Goal: Information Seeking & Learning: Learn about a topic

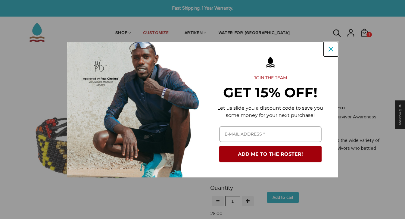
click at [331, 47] on icon "close icon" at bounding box center [330, 49] width 5 height 5
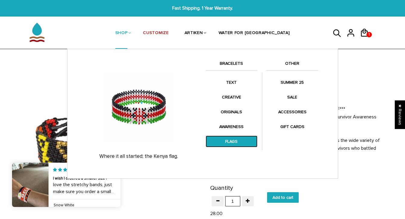
click at [235, 138] on link "FLAGS" at bounding box center [232, 141] width 52 height 12
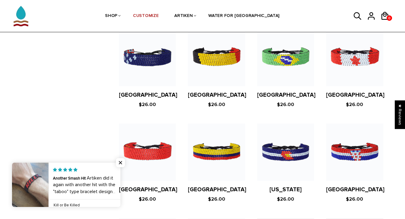
scroll to position [635, 0]
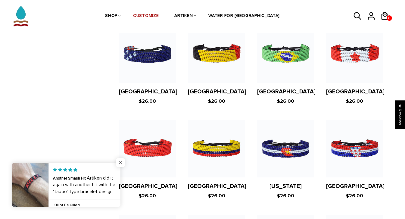
click at [118, 162] on span "Close popup widget" at bounding box center [120, 162] width 9 height 9
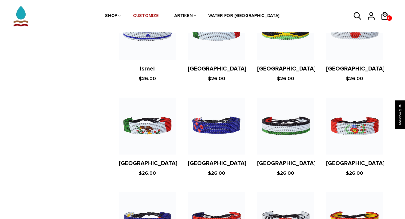
scroll to position [1037, 0]
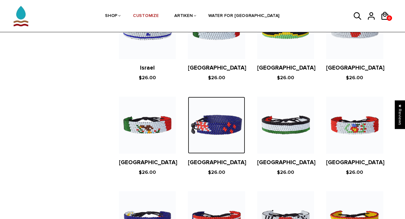
click at [188, 128] on img at bounding box center [216, 125] width 57 height 57
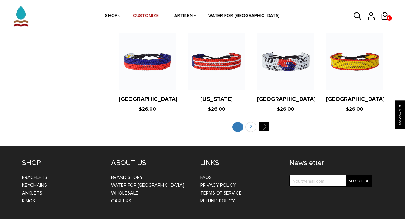
scroll to position [1203, 0]
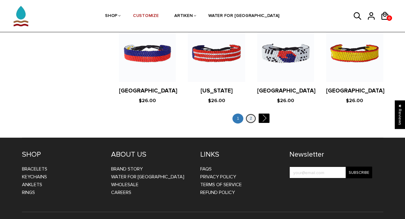
click at [248, 114] on link "2" at bounding box center [250, 119] width 11 height 10
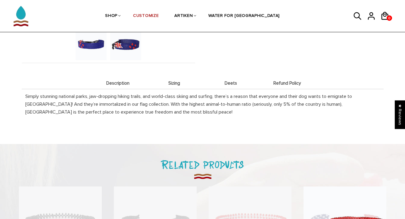
scroll to position [220, 0]
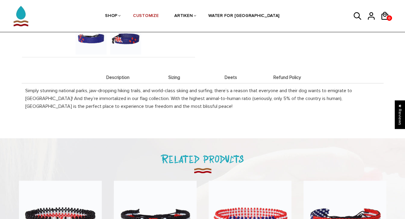
click at [120, 44] on img at bounding box center [125, 38] width 31 height 31
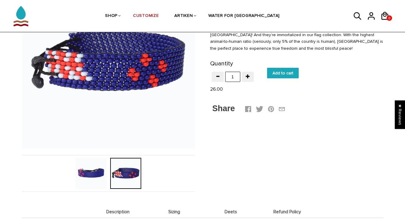
scroll to position [83, 0]
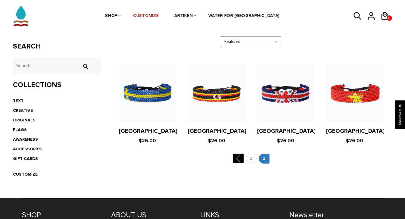
scroll to position [102, 0]
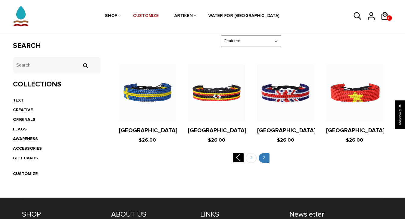
click at [219, 105] on figure at bounding box center [216, 92] width 57 height 57
click at [254, 160] on link "1" at bounding box center [251, 158] width 11 height 10
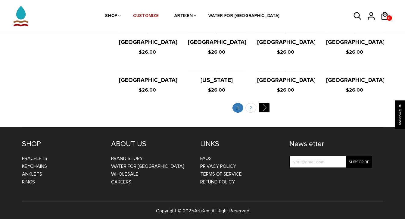
scroll to position [703, 0]
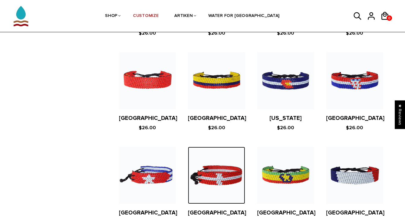
click at [235, 157] on img at bounding box center [216, 175] width 57 height 57
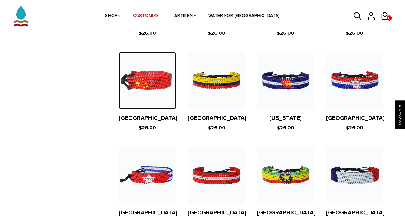
click at [136, 72] on img at bounding box center [147, 80] width 57 height 57
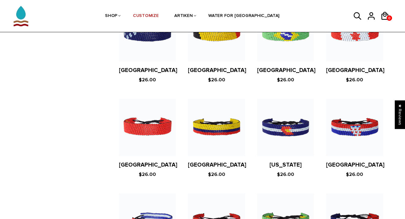
scroll to position [650, 0]
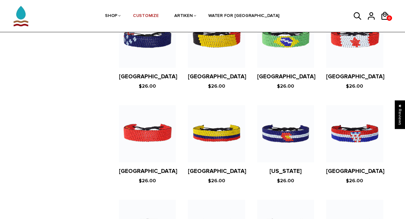
click at [216, 124] on figure at bounding box center [216, 133] width 57 height 57
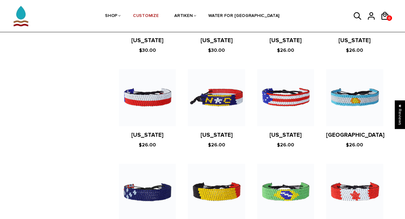
scroll to position [499, 0]
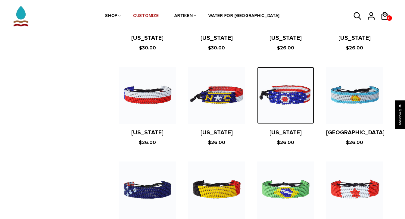
click at [307, 90] on img at bounding box center [285, 95] width 57 height 57
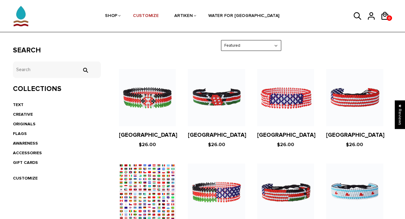
scroll to position [92, 0]
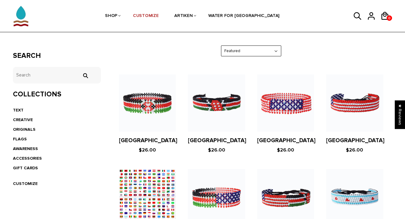
click at [213, 109] on figure at bounding box center [216, 102] width 57 height 57
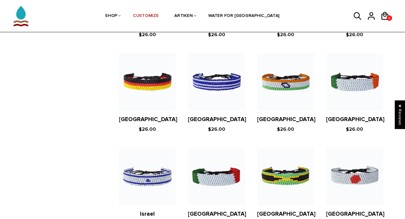
scroll to position [891, 0]
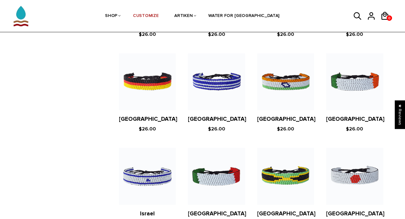
click at [288, 72] on figure at bounding box center [285, 81] width 57 height 57
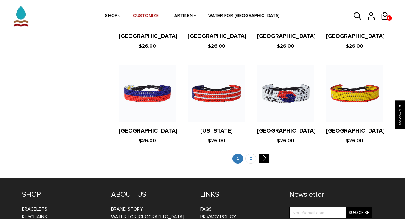
scroll to position [1164, 0]
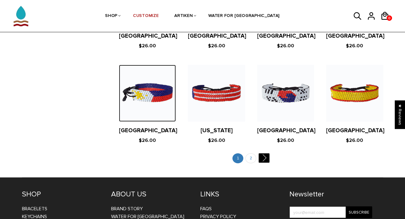
click at [159, 89] on img at bounding box center [147, 93] width 57 height 57
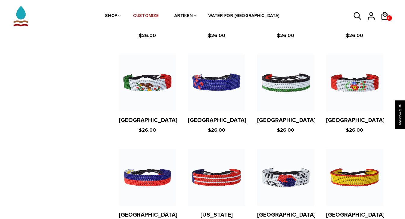
scroll to position [1080, 0]
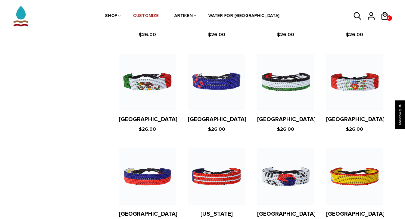
click at [267, 166] on figure at bounding box center [285, 176] width 57 height 57
click at [263, 161] on figure at bounding box center [285, 176] width 57 height 57
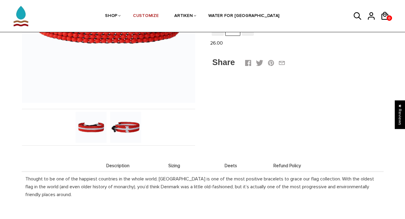
click at [135, 131] on img at bounding box center [125, 127] width 31 height 31
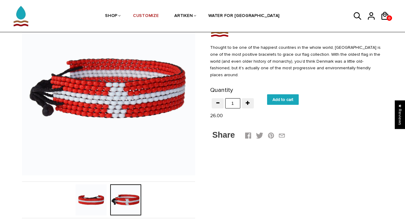
scroll to position [58, 0]
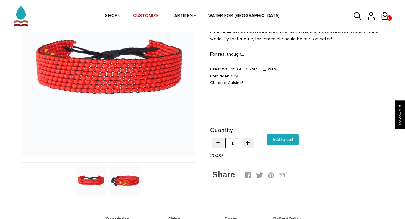
scroll to position [89, 0]
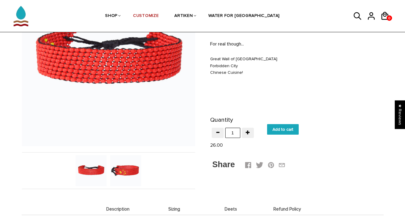
click at [122, 171] on img at bounding box center [125, 170] width 31 height 31
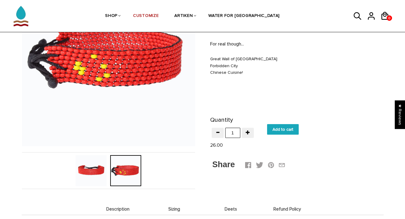
click at [122, 171] on div at bounding box center [125, 170] width 35 height 31
click at [95, 166] on img at bounding box center [91, 170] width 31 height 31
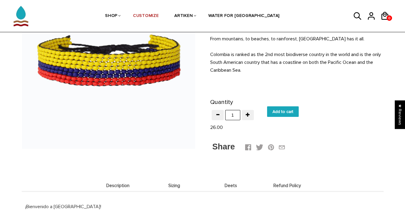
scroll to position [86, 0]
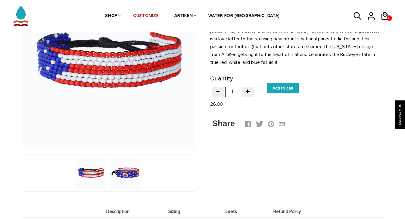
scroll to position [89, 0]
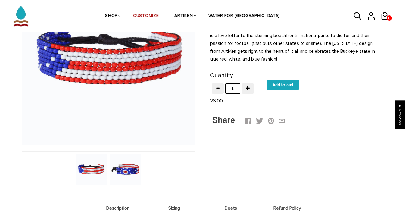
click at [131, 170] on img at bounding box center [125, 169] width 31 height 31
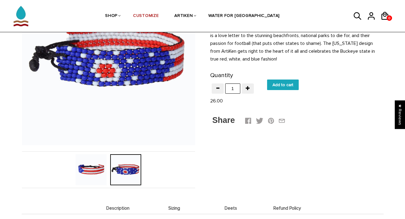
scroll to position [85, 0]
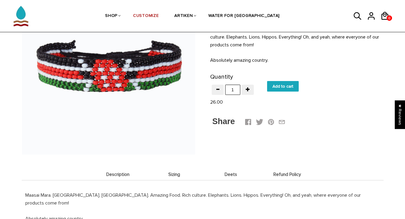
scroll to position [74, 0]
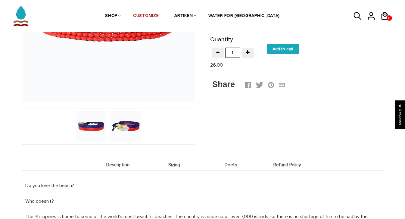
scroll to position [151, 0]
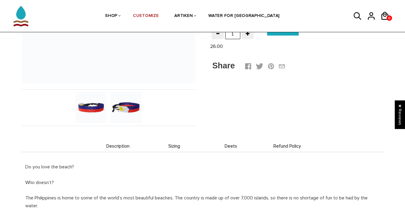
click at [133, 101] on img at bounding box center [125, 107] width 31 height 31
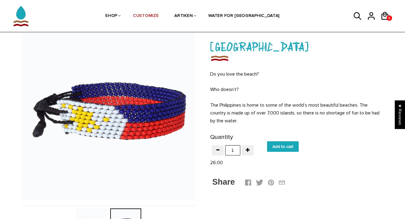
scroll to position [34, 0]
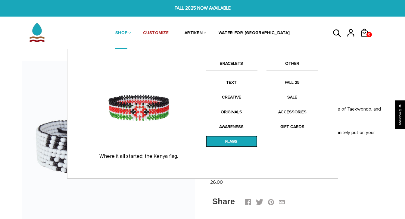
click at [223, 142] on link "FLAGS" at bounding box center [232, 141] width 52 height 12
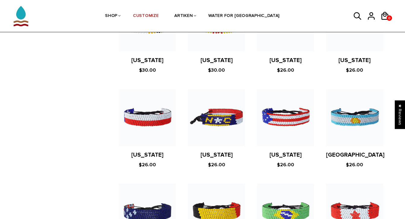
scroll to position [475, 0]
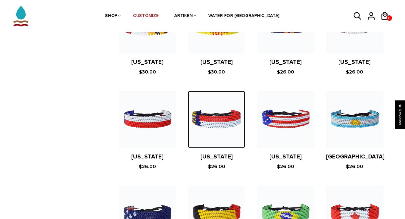
click at [222, 106] on img at bounding box center [216, 119] width 57 height 57
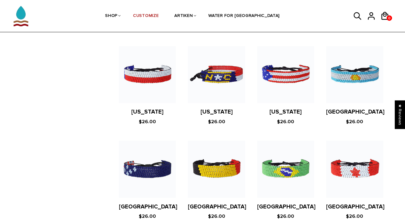
scroll to position [526, 0]
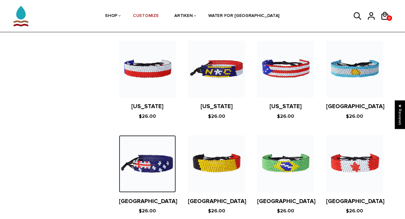
click at [142, 161] on img at bounding box center [147, 163] width 57 height 57
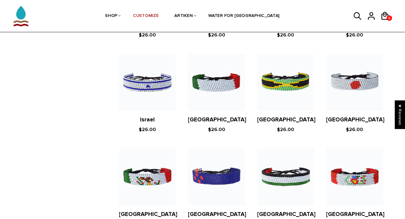
scroll to position [971, 0]
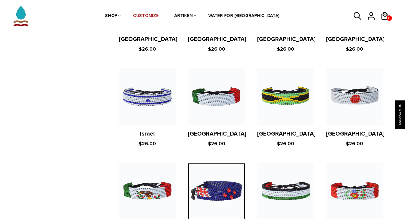
click at [218, 179] on img at bounding box center [216, 191] width 57 height 57
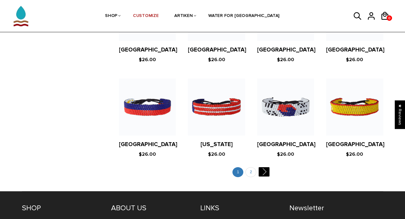
scroll to position [1153, 0]
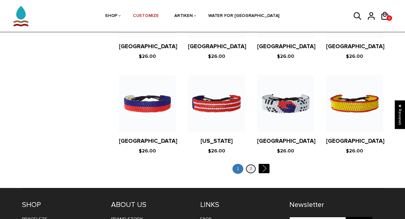
click at [253, 164] on link "2" at bounding box center [250, 169] width 11 height 10
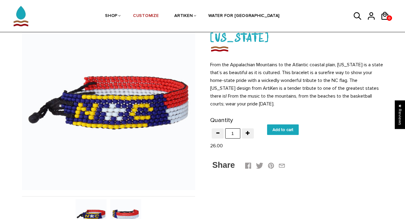
scroll to position [46, 0]
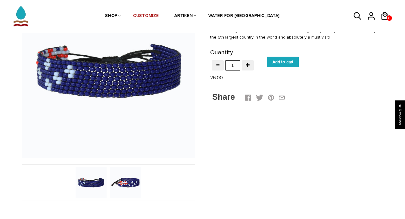
scroll to position [82, 0]
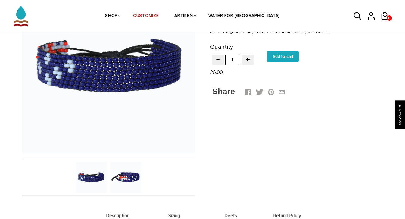
click at [129, 184] on img at bounding box center [125, 177] width 31 height 31
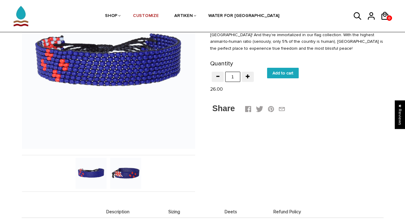
scroll to position [88, 0]
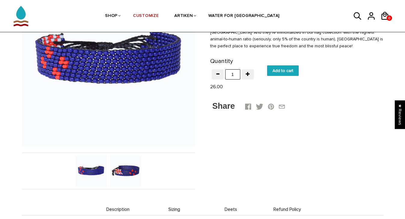
click at [122, 167] on img at bounding box center [125, 170] width 31 height 31
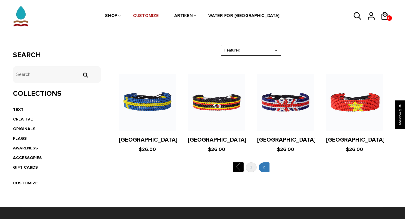
scroll to position [93, 0]
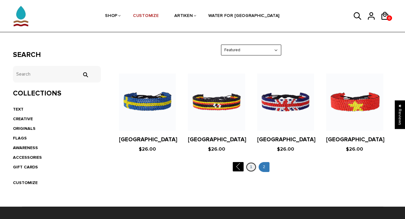
click at [250, 165] on link "1" at bounding box center [251, 167] width 11 height 10
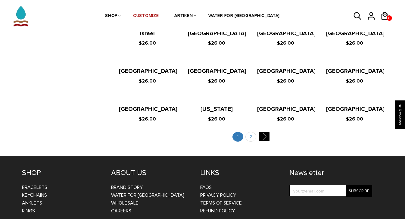
scroll to position [854, 0]
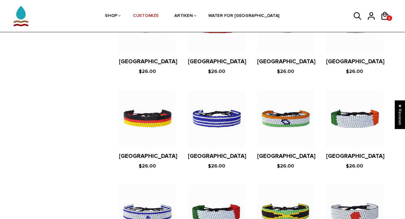
click at [156, 103] on figure at bounding box center [147, 118] width 57 height 57
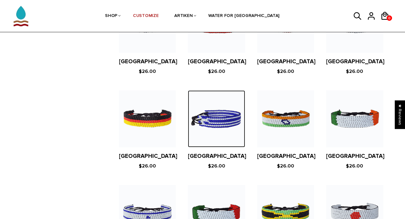
click at [217, 111] on img at bounding box center [216, 118] width 57 height 57
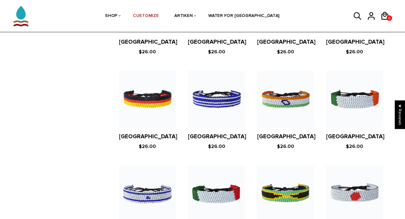
scroll to position [875, 0]
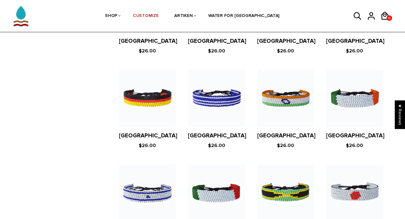
click at [131, 176] on figure at bounding box center [147, 192] width 57 height 57
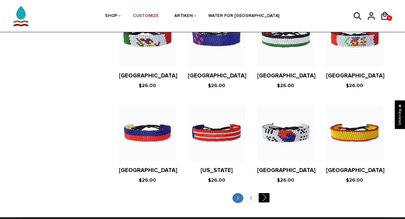
scroll to position [1126, 0]
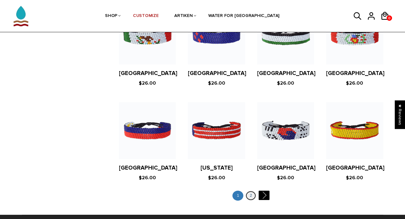
click at [251, 191] on link "2" at bounding box center [250, 196] width 11 height 10
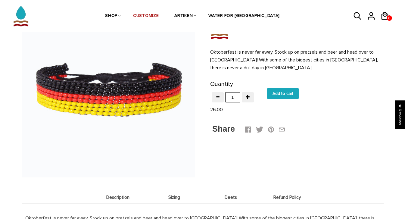
scroll to position [63, 0]
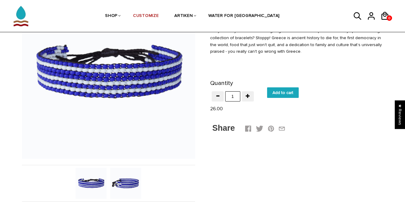
scroll to position [78, 0]
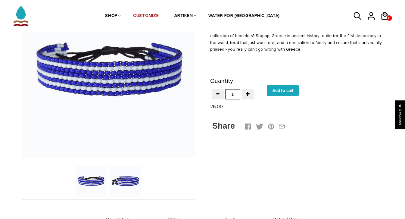
click at [129, 179] on img at bounding box center [125, 181] width 31 height 31
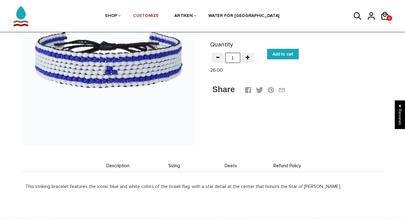
scroll to position [89, 0]
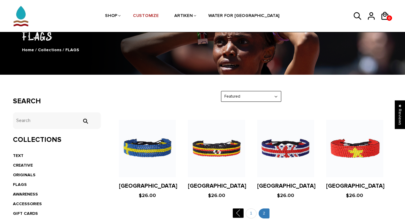
scroll to position [71, 0]
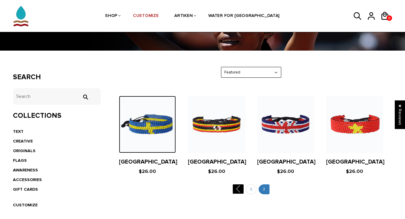
click at [170, 121] on img at bounding box center [147, 124] width 57 height 57
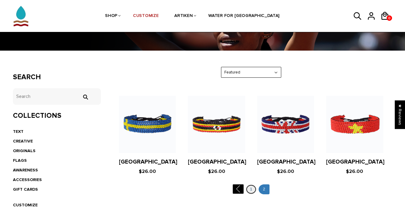
click at [249, 187] on link "1" at bounding box center [251, 189] width 11 height 10
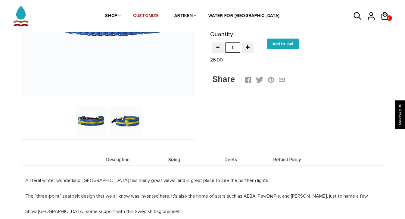
scroll to position [143, 0]
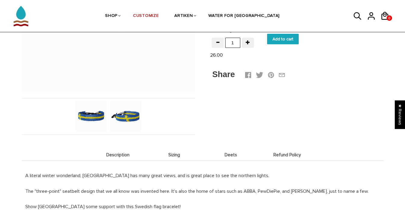
click at [126, 114] on img at bounding box center [125, 116] width 31 height 31
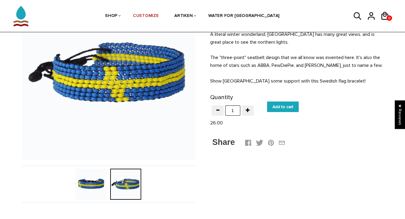
scroll to position [73, 0]
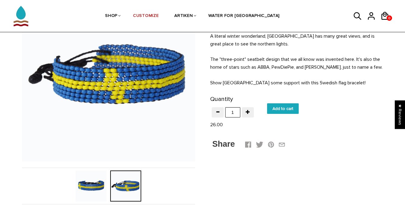
click at [90, 182] on img at bounding box center [91, 185] width 31 height 31
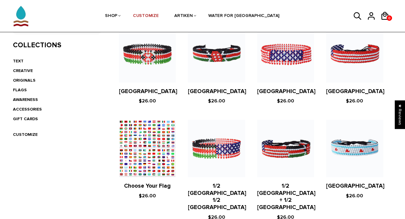
scroll to position [140, 0]
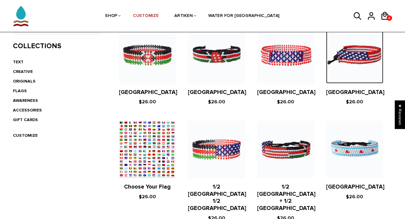
click at [355, 53] on img at bounding box center [354, 54] width 57 height 57
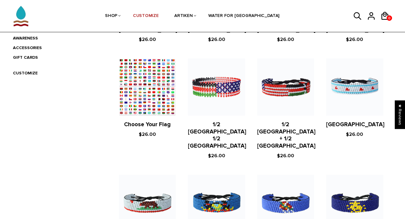
scroll to position [204, 0]
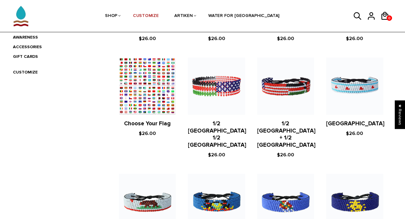
click at [143, 98] on figure at bounding box center [147, 86] width 57 height 57
click at [143, 101] on figure at bounding box center [147, 86] width 57 height 57
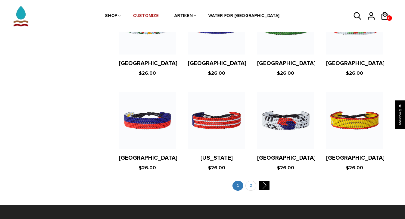
scroll to position [1137, 0]
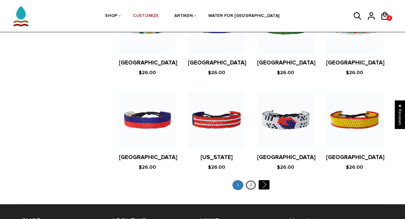
click at [250, 180] on link "2" at bounding box center [250, 185] width 11 height 10
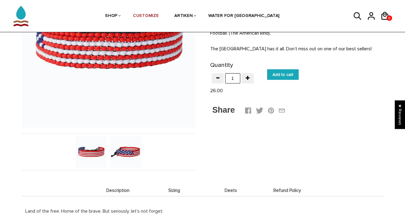
scroll to position [110, 0]
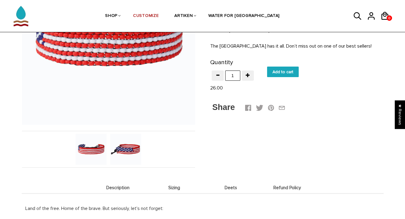
click at [126, 153] on img at bounding box center [125, 149] width 31 height 31
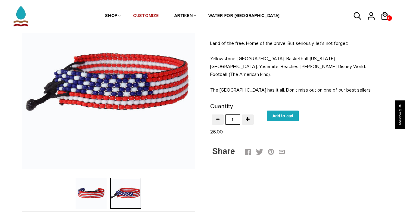
scroll to position [68, 0]
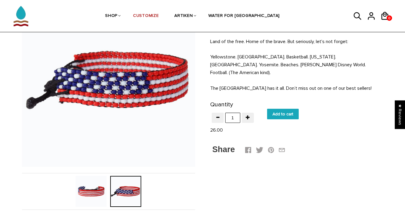
click at [98, 192] on img at bounding box center [91, 191] width 31 height 31
